Goal: Find specific page/section: Find specific page/section

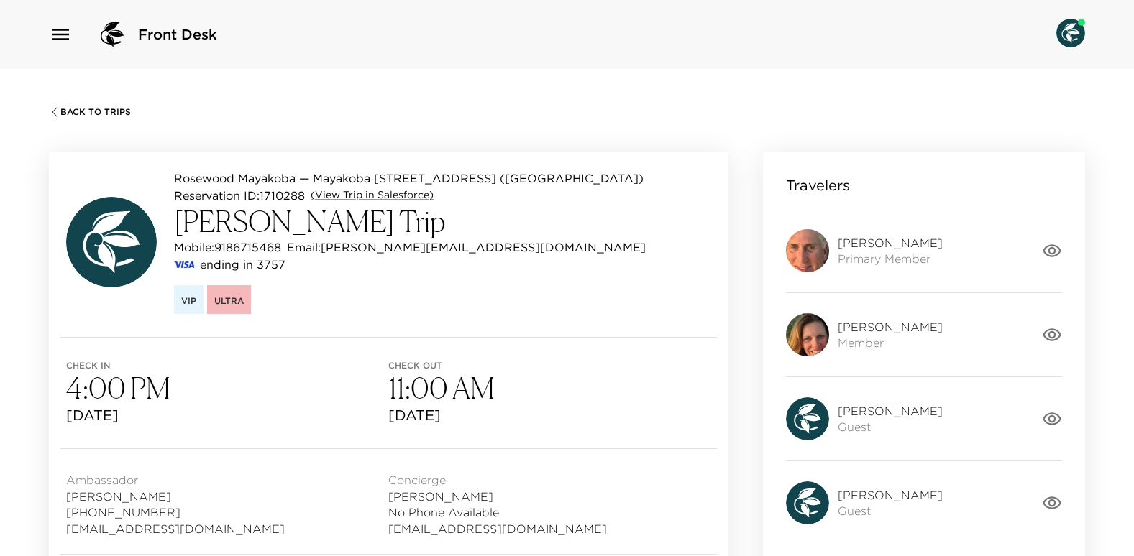
click at [65, 38] on icon "button" at bounding box center [60, 34] width 23 height 23
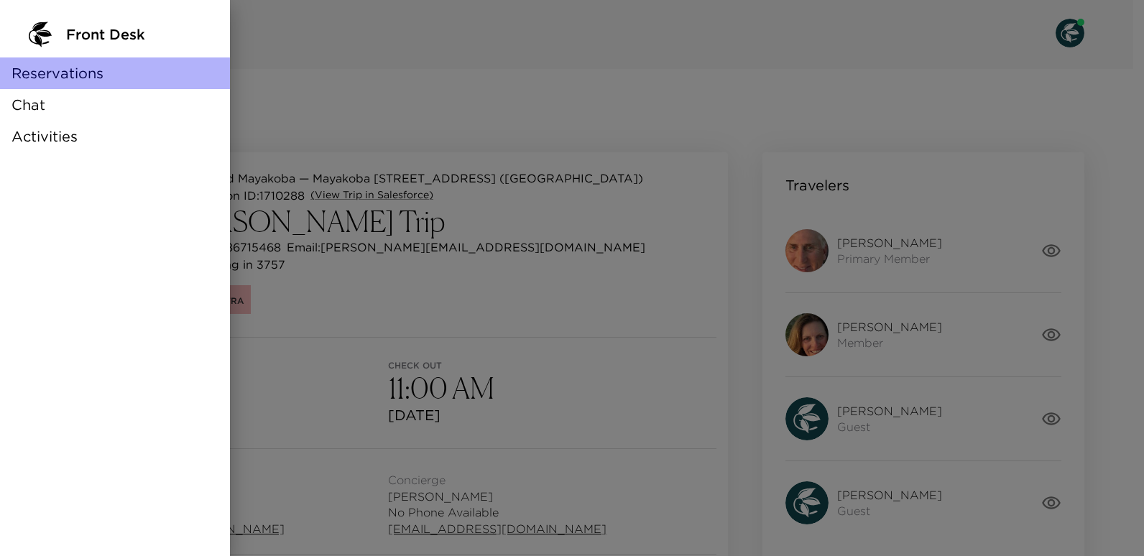
click at [66, 78] on span "Reservations" at bounding box center [58, 73] width 92 height 20
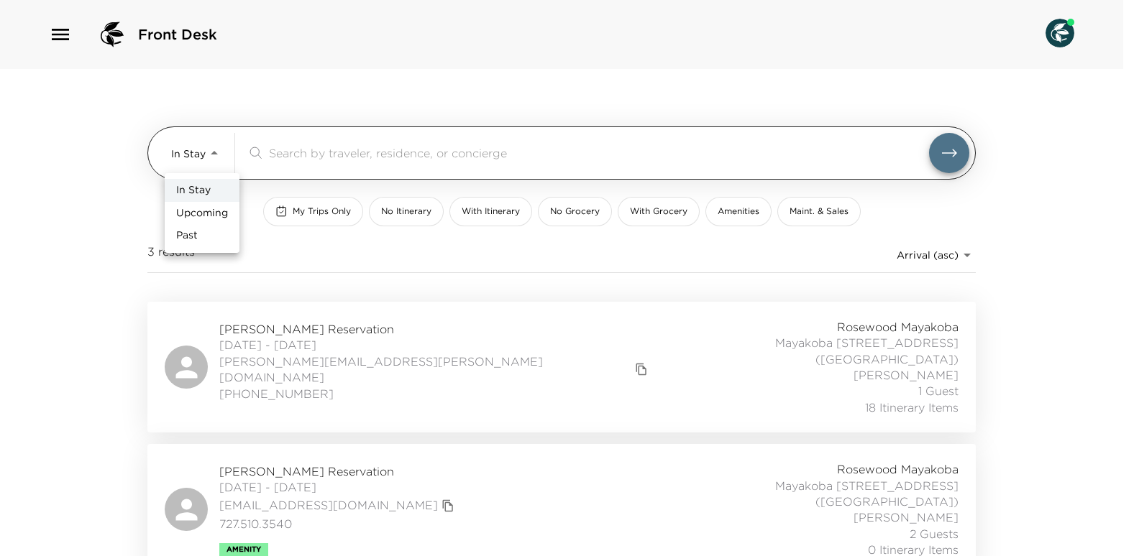
click at [219, 153] on body "Front Desk In Stay In-Stay ​ My Trips Only No Itinerary With Itinerary No Groce…" at bounding box center [567, 278] width 1134 height 556
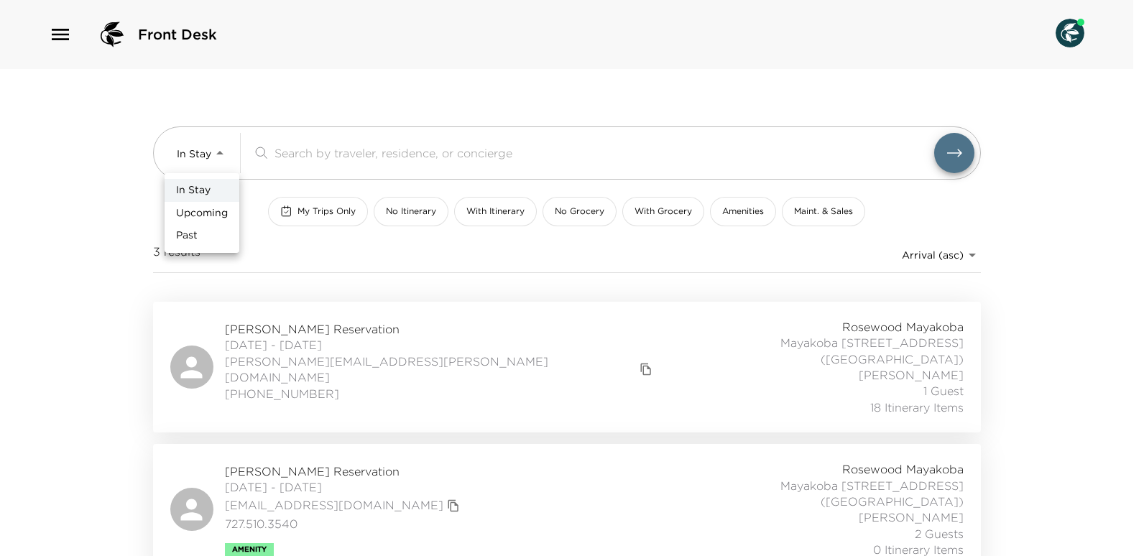
click at [201, 217] on span "Upcoming" at bounding box center [202, 213] width 52 height 14
type input "Upcoming"
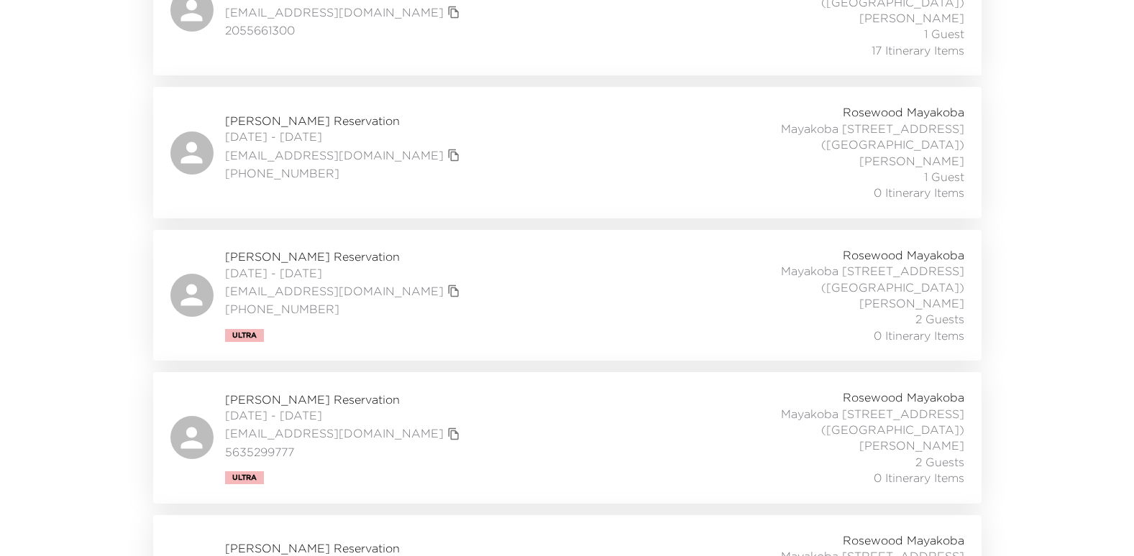
scroll to position [1438, 0]
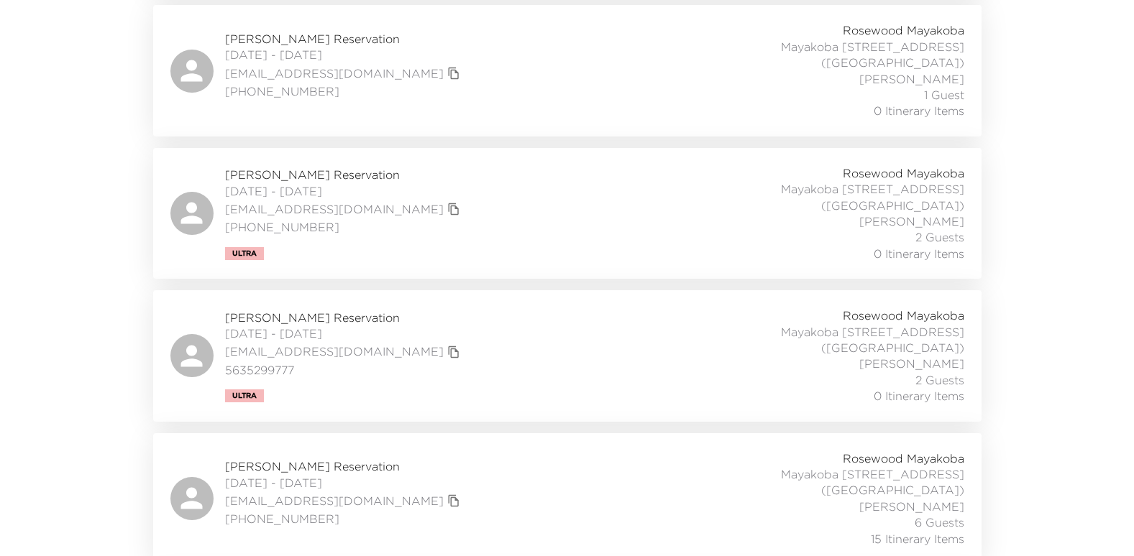
click at [305, 310] on span "[PERSON_NAME] Reservation" at bounding box center [344, 318] width 239 height 16
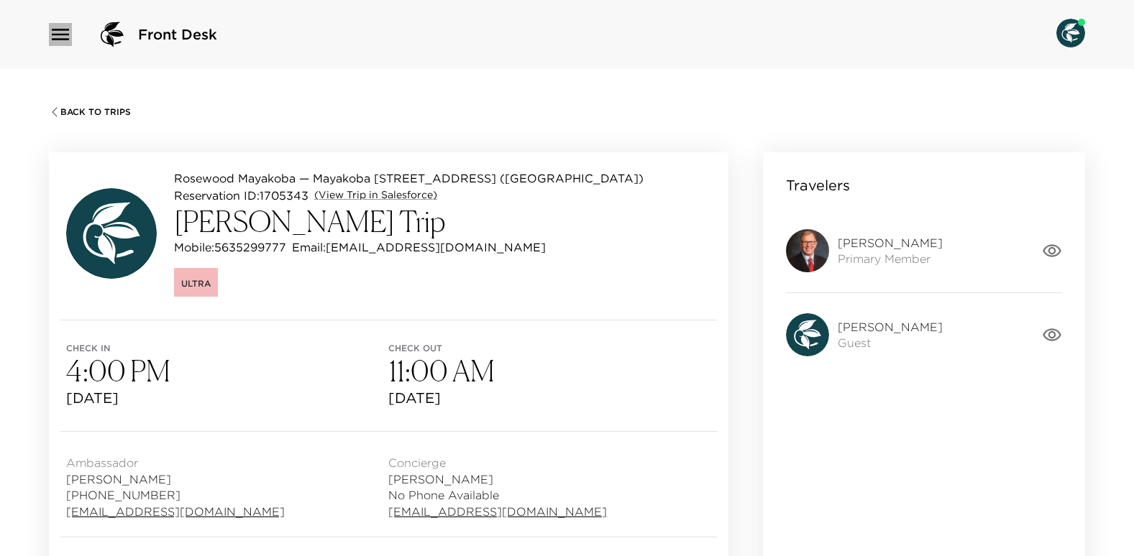
click at [55, 37] on icon "button" at bounding box center [60, 34] width 23 height 23
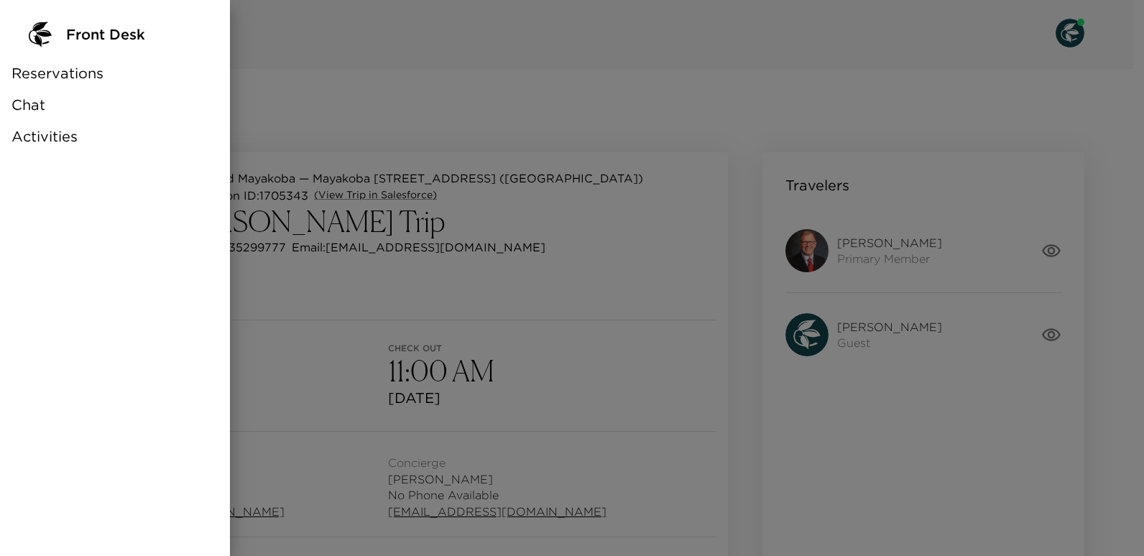
click at [75, 73] on span "Reservations" at bounding box center [58, 73] width 92 height 20
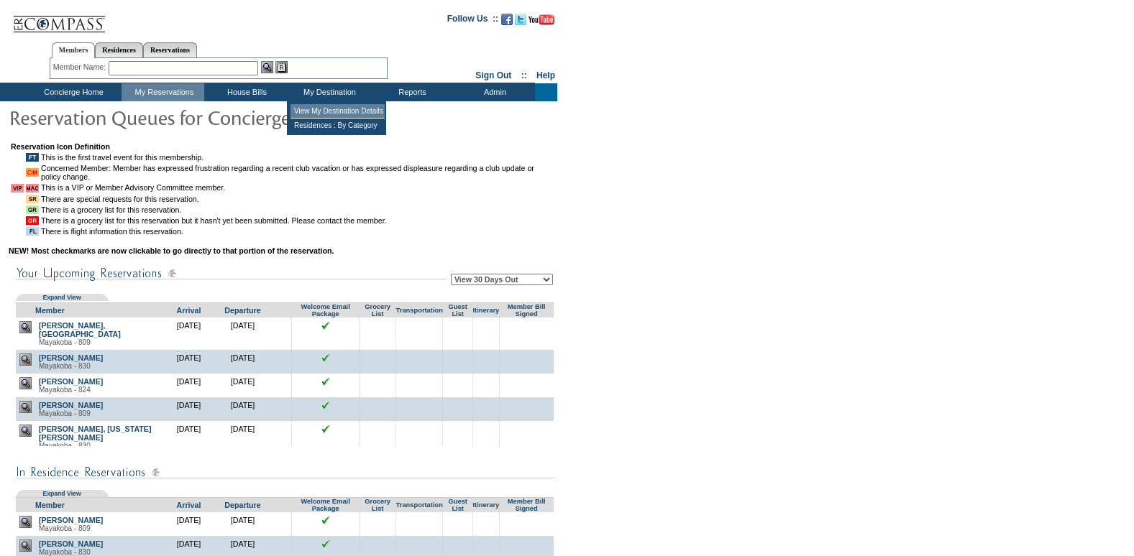
click at [346, 112] on td "View My Destination Details" at bounding box center [337, 111] width 94 height 14
